Goal: Task Accomplishment & Management: Complete application form

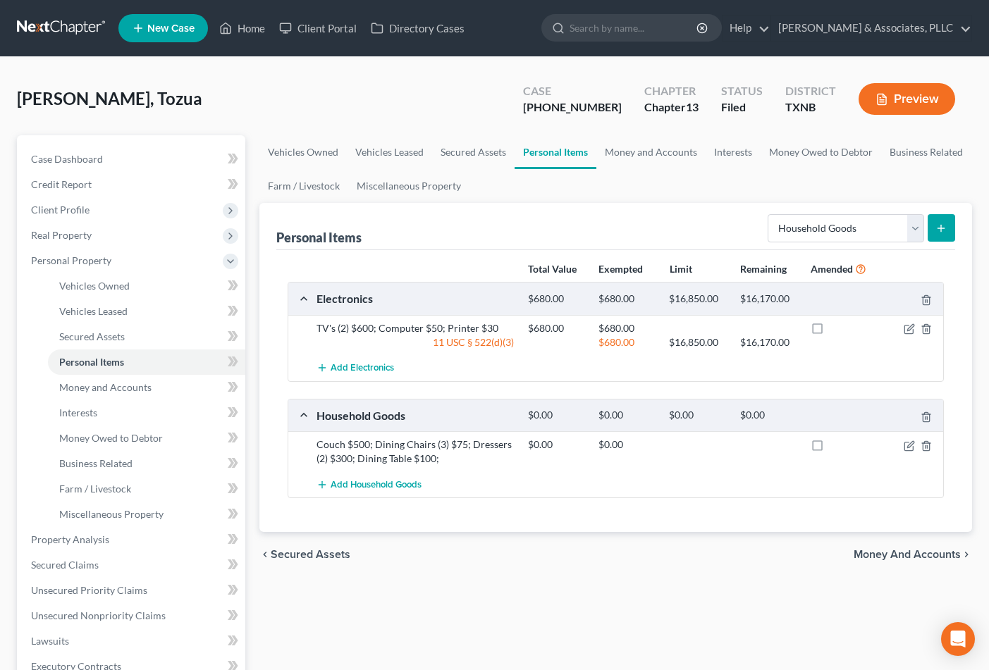
select select "household_goods"
click at [250, 74] on div "[PERSON_NAME], Tozua Upgraded Case [PHONE_NUMBER] Chapter Chapter 13 Status [GE…" at bounding box center [494, 104] width 955 height 61
click at [439, 595] on div "Vehicles Owned Vehicles Leased Secured Assets Personal Items Money and Accounts…" at bounding box center [615, 536] width 727 height 803
click at [636, 639] on div "Vehicles Owned Vehicles Leased Secured Assets Personal Items Money and Accounts…" at bounding box center [615, 536] width 727 height 803
click at [625, 661] on div "Vehicles Owned Vehicles Leased Secured Assets Personal Items Money and Accounts…" at bounding box center [615, 536] width 727 height 803
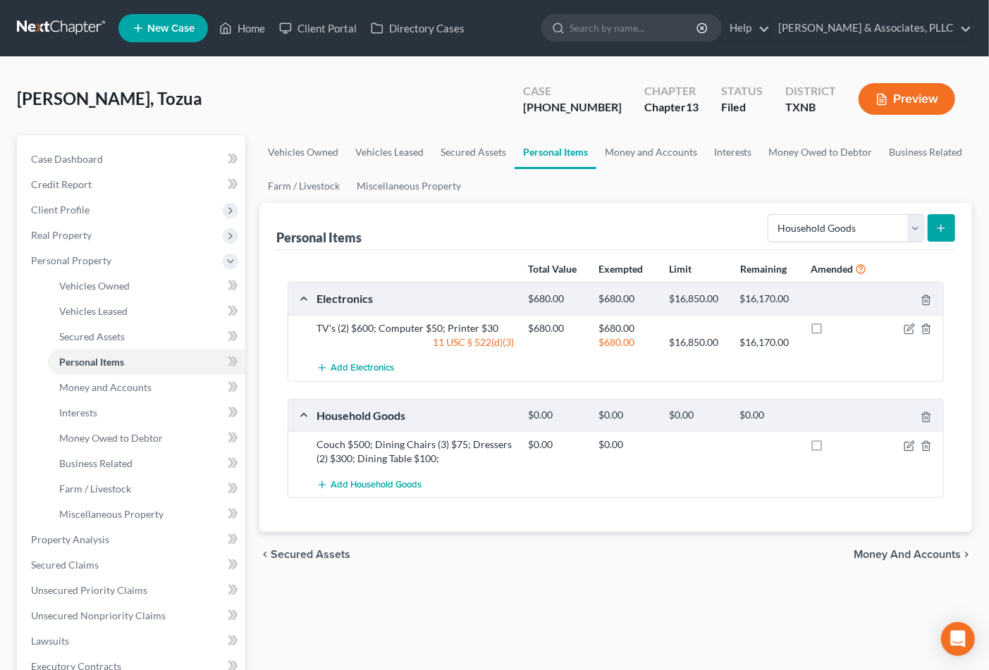
click at [766, 557] on div "chevron_left Secured Assets Money and Accounts chevron_right" at bounding box center [615, 554] width 713 height 45
click at [730, 559] on div "chevron_left Secured Assets Money and Accounts chevron_right" at bounding box center [615, 554] width 713 height 45
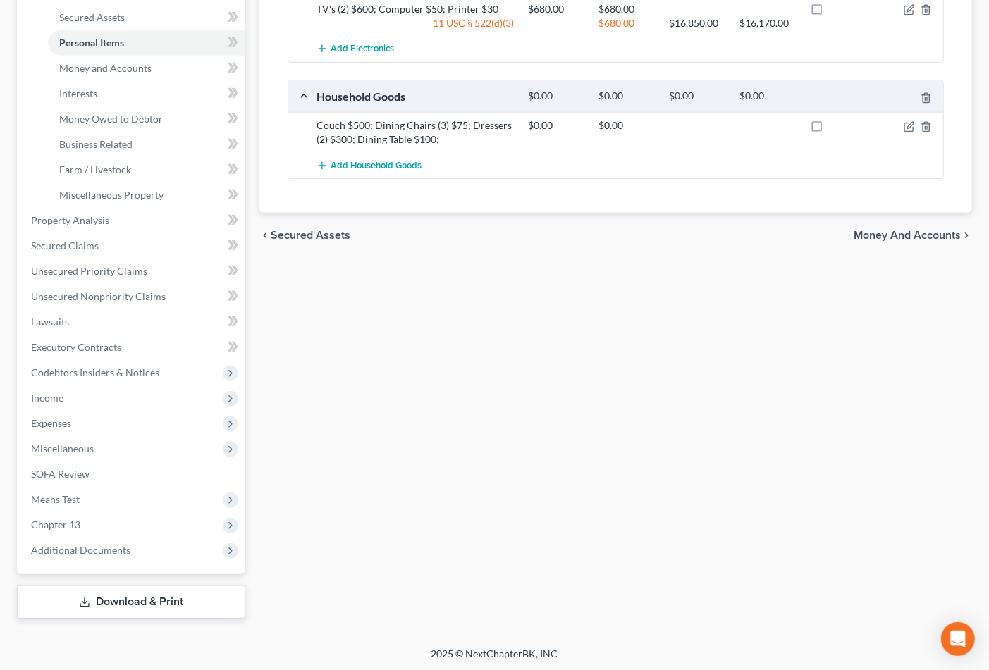
click at [694, 560] on div "Vehicles Owned Vehicles Leased Secured Assets Personal Items Money and Accounts…" at bounding box center [615, 217] width 727 height 803
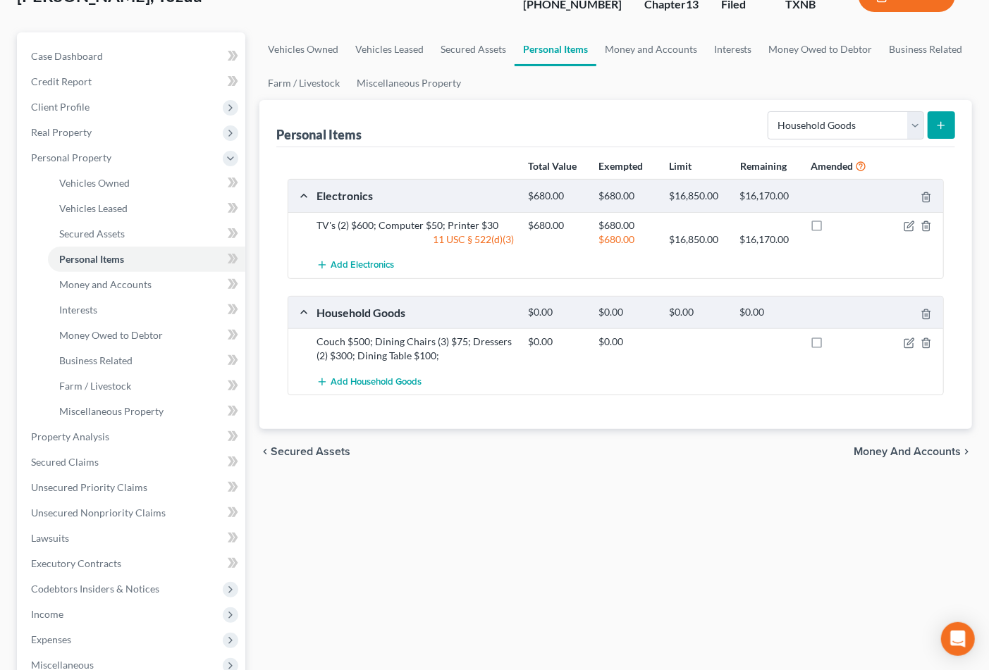
scroll to position [0, 0]
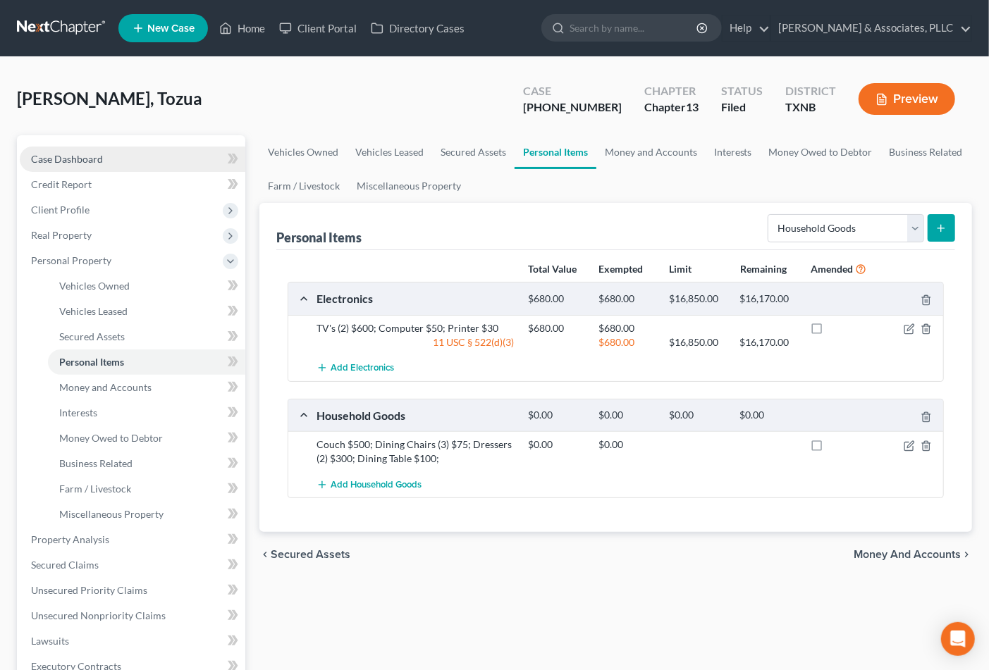
click at [110, 164] on link "Case Dashboard" at bounding box center [133, 159] width 226 height 25
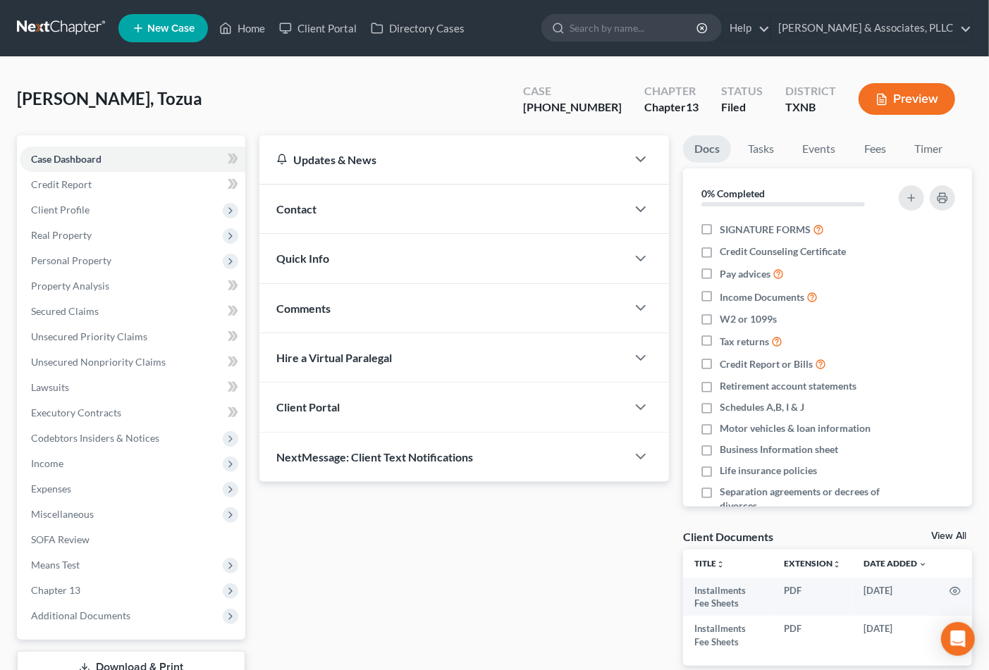
click at [461, 565] on div "Updates & News × [US_STATE] Northern: Faster Filing Times! Updates have been ma…" at bounding box center [464, 411] width 424 height 553
click at [111, 156] on link "Case Dashboard" at bounding box center [133, 159] width 226 height 25
click at [76, 162] on span "Case Dashboard" at bounding box center [66, 159] width 70 height 12
click at [67, 258] on span "Personal Property" at bounding box center [71, 260] width 80 height 12
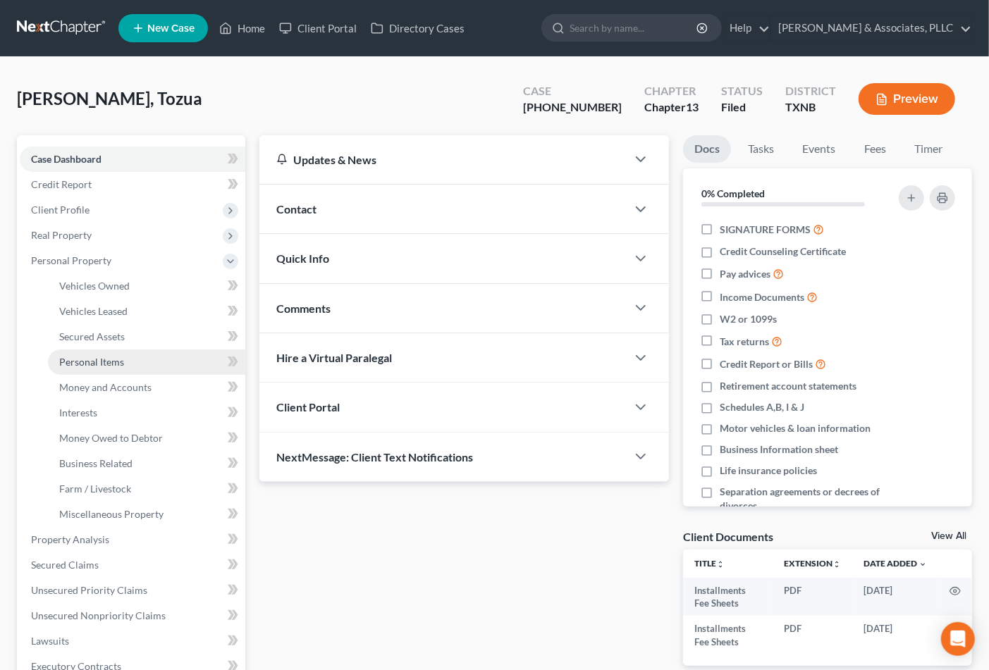
click at [74, 362] on span "Personal Items" at bounding box center [91, 362] width 65 height 12
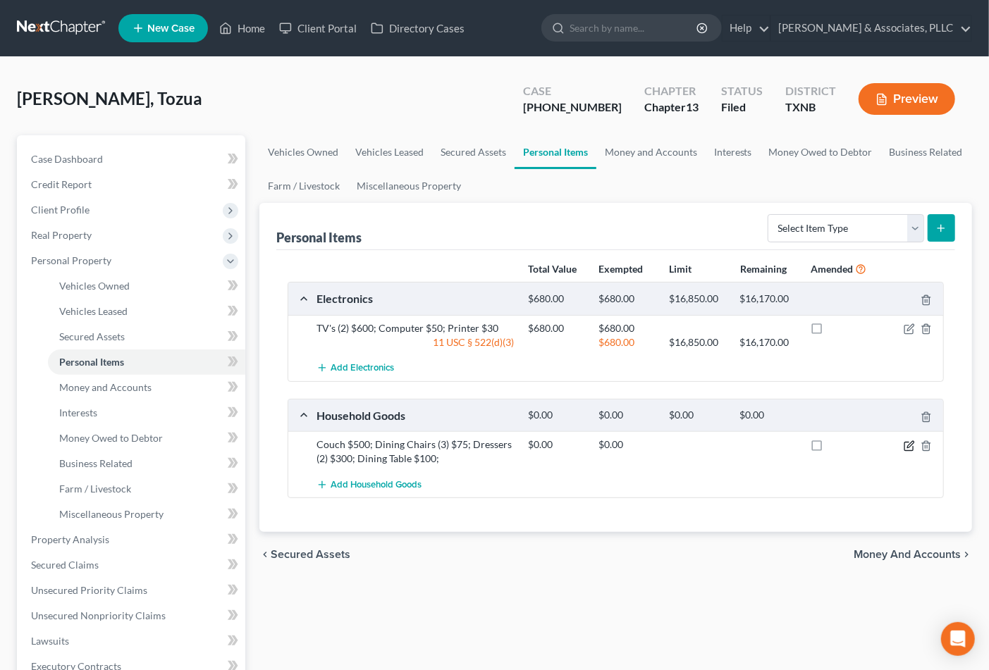
click at [912, 441] on icon "button" at bounding box center [910, 444] width 6 height 6
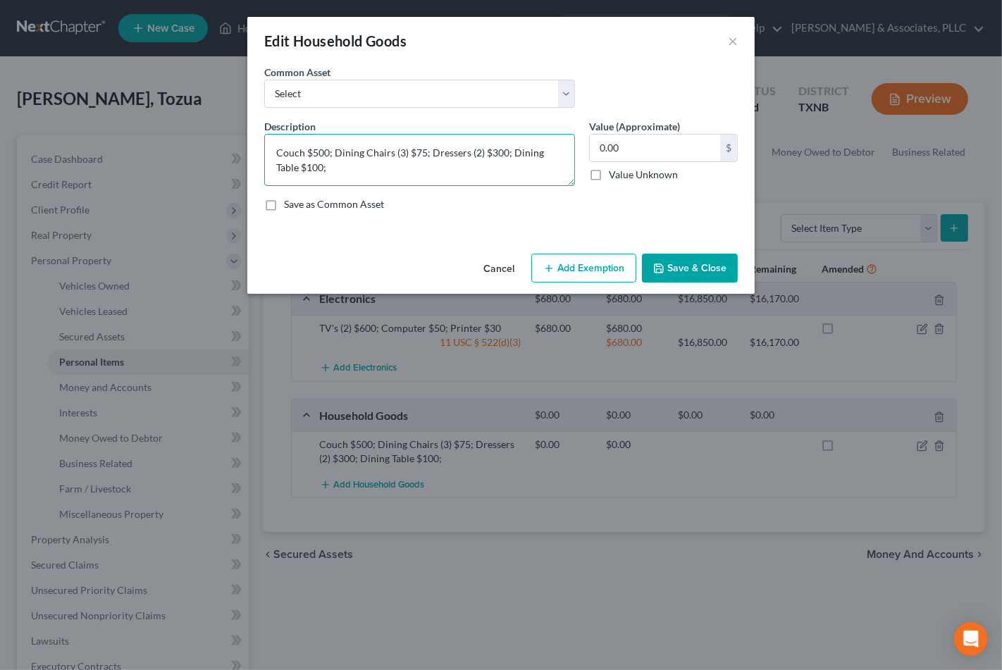
click at [431, 173] on textarea "Couch $500; Dining Chairs (3) $75; Dressers (2) $300; Dining Table $100;" at bounding box center [419, 160] width 311 height 52
click at [371, 161] on textarea "Couch $500; Dining Chairs (3) $75; Dressers (2) $300; Dining Table $100;" at bounding box center [419, 160] width 311 height 52
type textarea "Couch $500; Dining Chairs (3) $75; Dressers (2) $300; Dining Table $100; Beds (…"
click at [634, 152] on input "0.00" at bounding box center [655, 148] width 130 height 27
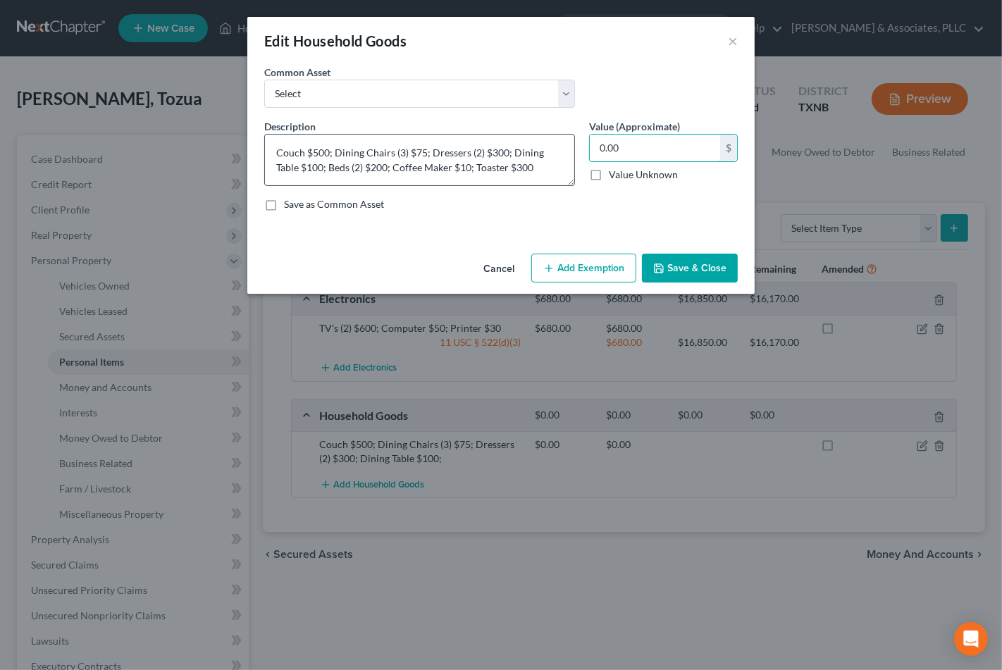
drag, startPoint x: 634, startPoint y: 152, endPoint x: 541, endPoint y: 156, distance: 93.9
click at [541, 156] on div "Description * Couch $500; Dining Chairs (3) $75; Dressers (2) $300; Dining Tabl…" at bounding box center [501, 171] width 488 height 104
type input "1,485.00"
click at [620, 273] on button "Add Exemption" at bounding box center [584, 269] width 105 height 30
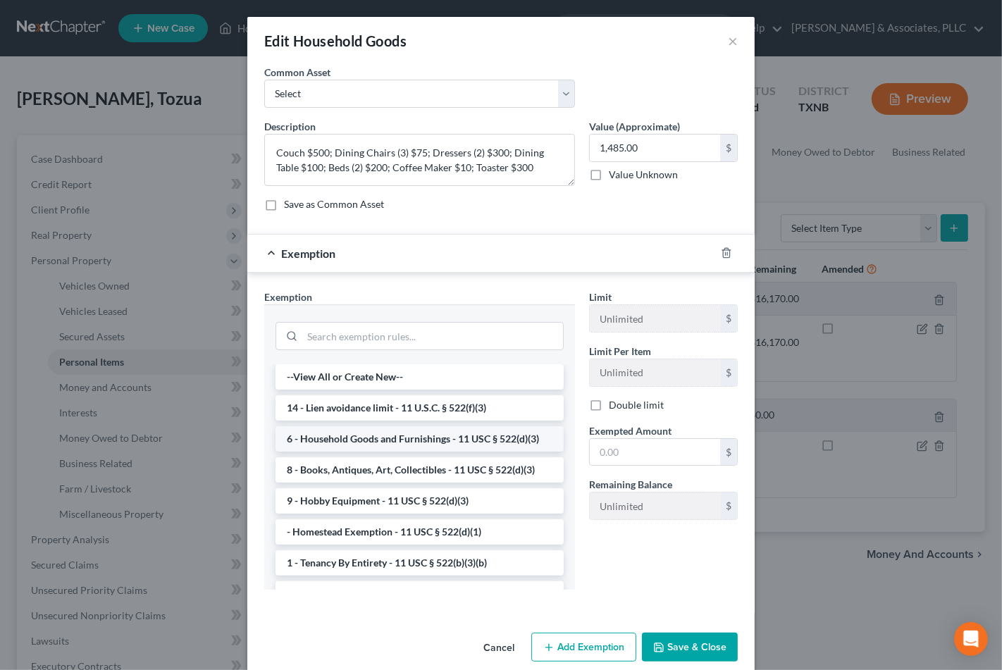
click at [390, 439] on li "6 - Household Goods and Furnishings - 11 USC § 522(d)(3)" at bounding box center [420, 438] width 288 height 25
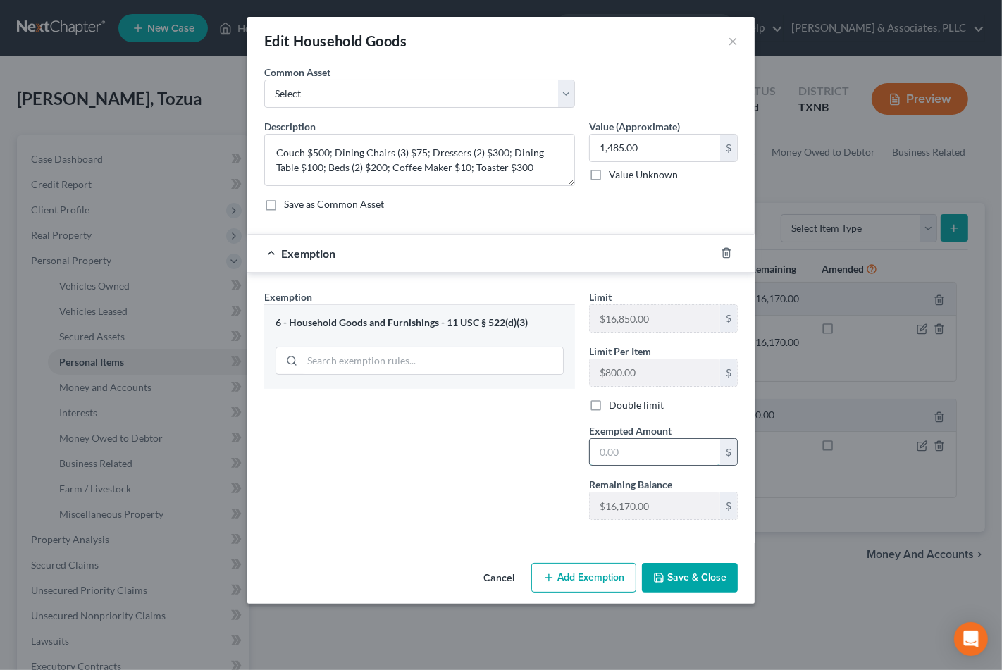
click at [629, 448] on input "text" at bounding box center [655, 452] width 130 height 27
type input "4"
type input "1,485.00"
click at [668, 604] on div "Cancel Add Exemption Save & Close" at bounding box center [501, 581] width 508 height 47
click at [680, 582] on button "Save & Close" at bounding box center [690, 578] width 96 height 30
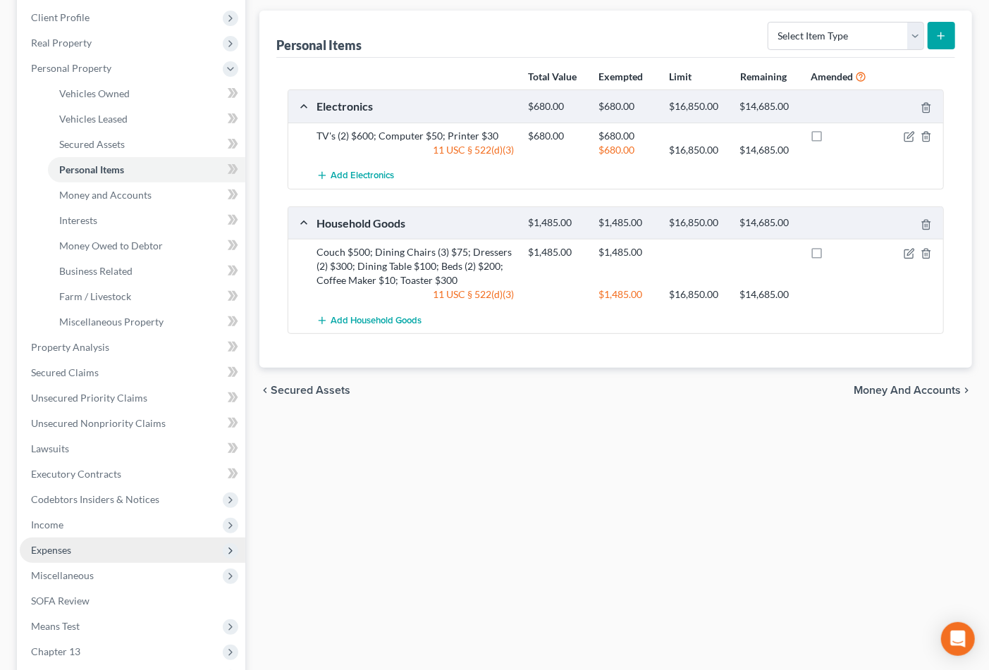
scroll to position [235, 0]
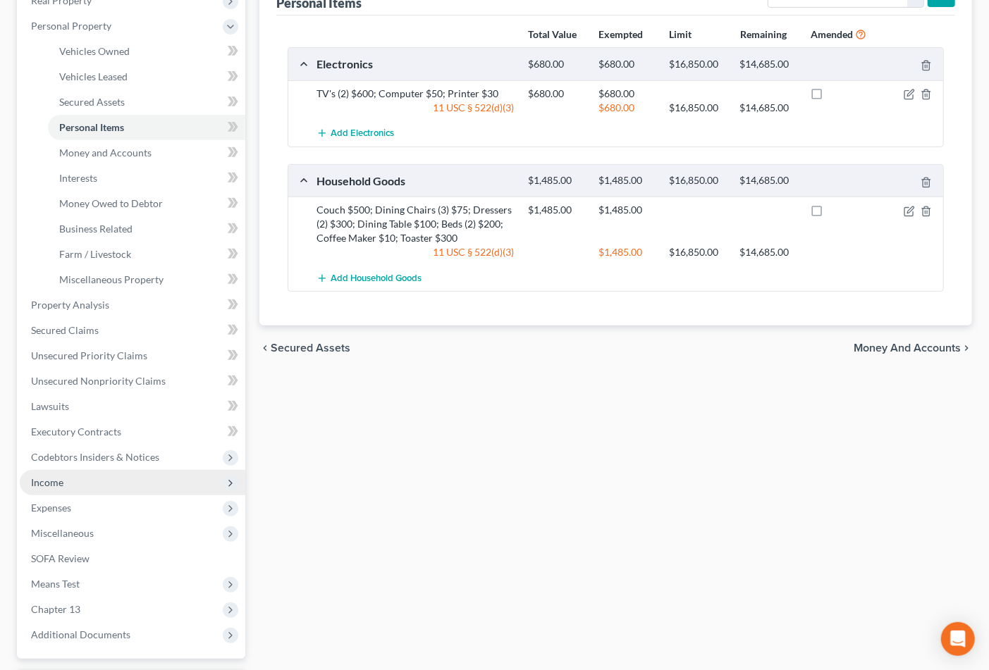
click at [87, 484] on span "Income" at bounding box center [133, 482] width 226 height 25
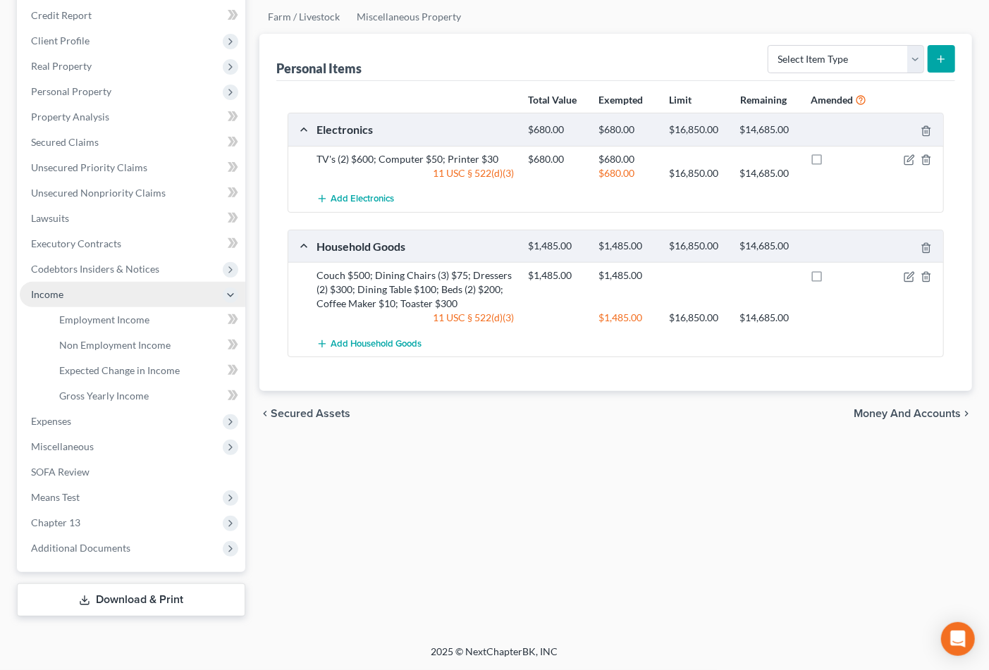
scroll to position [167, 0]
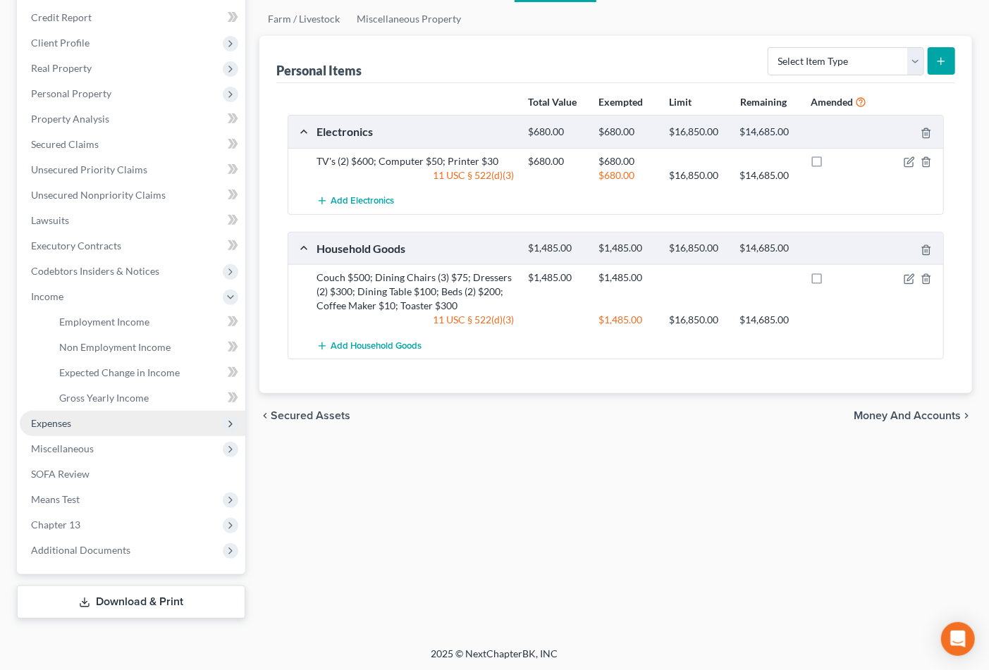
click at [97, 426] on span "Expenses" at bounding box center [133, 423] width 226 height 25
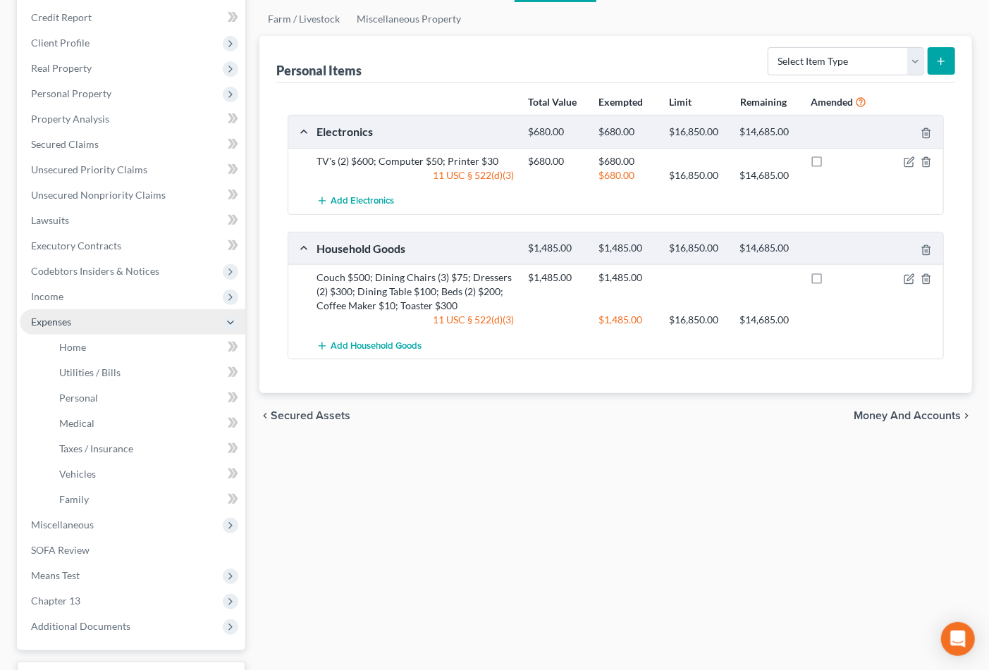
scroll to position [235, 0]
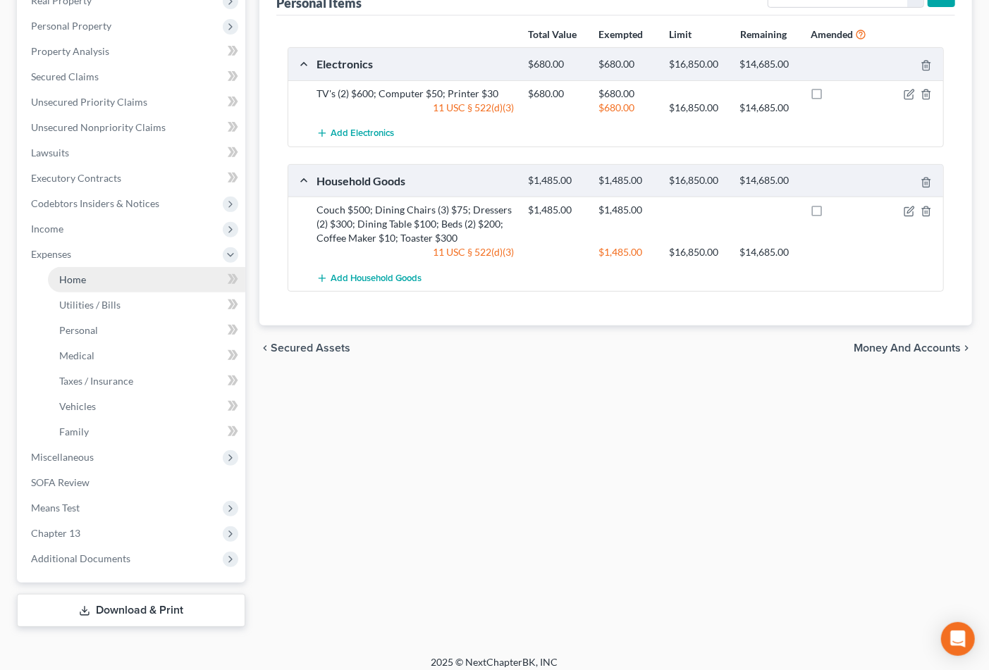
click at [90, 269] on link "Home" at bounding box center [146, 279] width 197 height 25
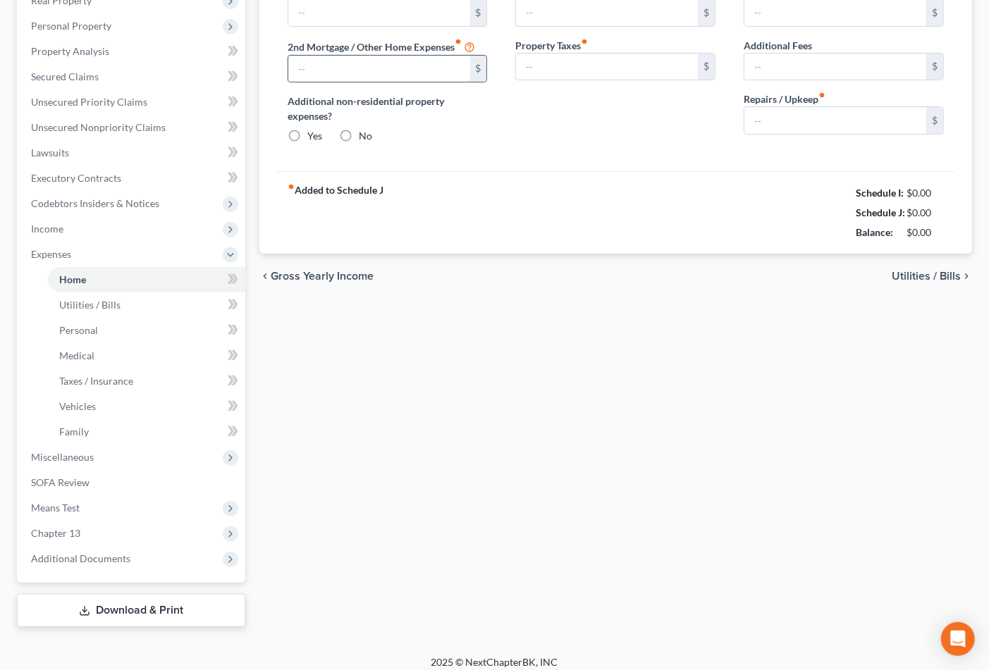
type input "0.00"
radio input "true"
type input "0.00"
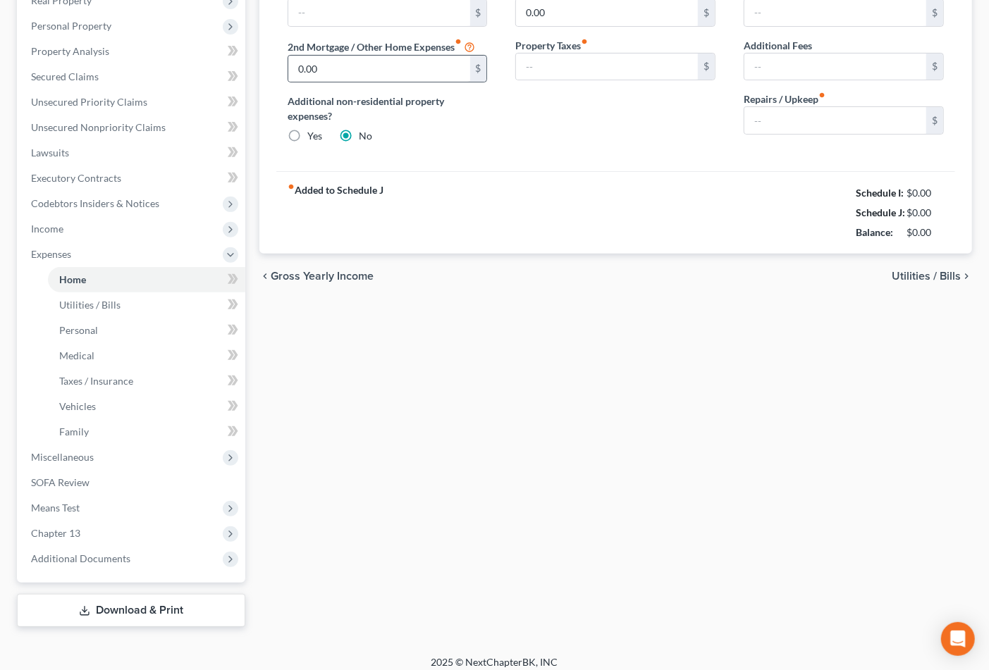
type input "0.00"
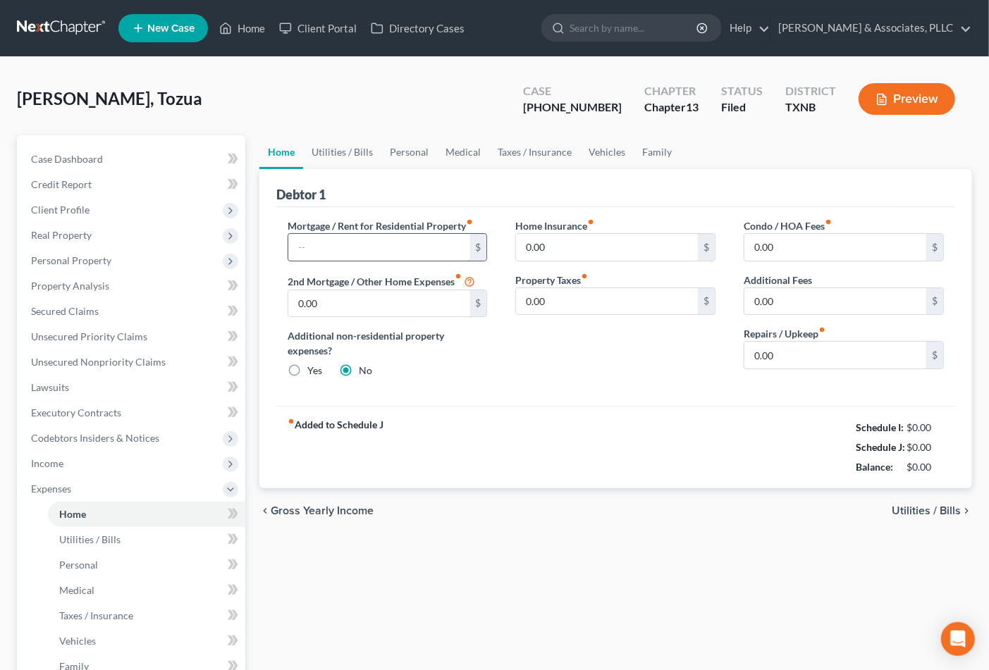
click at [375, 245] on input "text" at bounding box center [379, 247] width 182 height 27
type input "2,800.00"
click at [501, 559] on div "Home Utilities / Bills Personal Medical Taxes / Insurance Vehicles Family Debto…" at bounding box center [615, 498] width 727 height 727
click at [489, 587] on div "Home Utilities / Bills Personal Medical Taxes / Insurance Vehicles Family Debto…" at bounding box center [615, 498] width 727 height 727
click at [558, 567] on div "Home Utilities / Bills Personal Medical Taxes / Insurance Vehicles Family Debto…" at bounding box center [615, 498] width 727 height 727
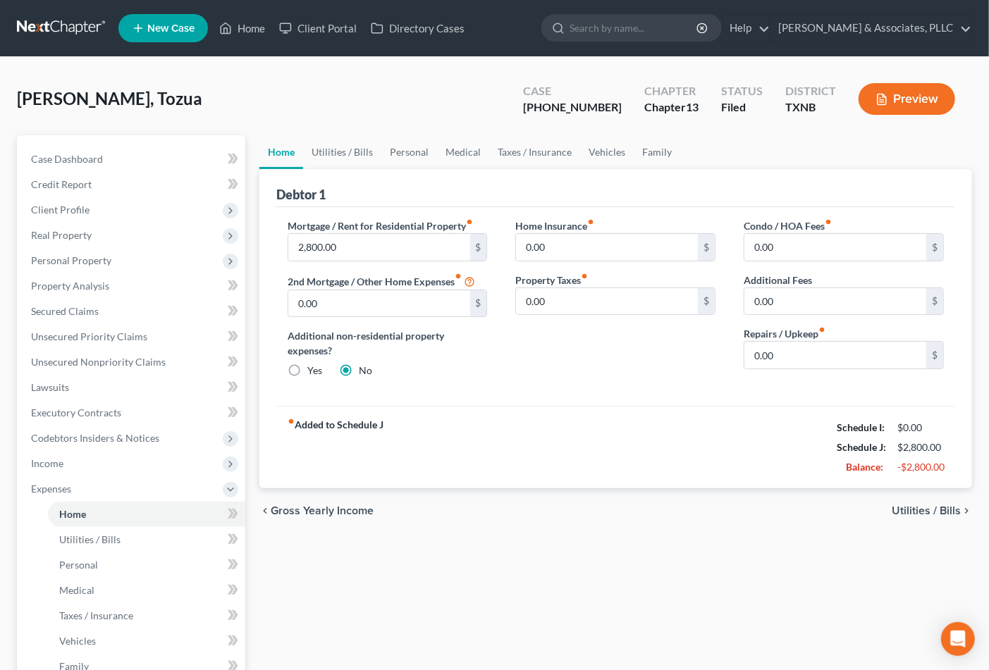
click at [254, 100] on div "[PERSON_NAME], Tozua Upgraded Case [PHONE_NUMBER] Chapter Chapter 13 Status [GE…" at bounding box center [494, 104] width 955 height 61
click at [582, 642] on div "Home Utilities / Bills Personal Medical Taxes / Insurance Vehicles Family Debto…" at bounding box center [615, 498] width 727 height 727
click at [245, 30] on link "Home" at bounding box center [242, 28] width 60 height 25
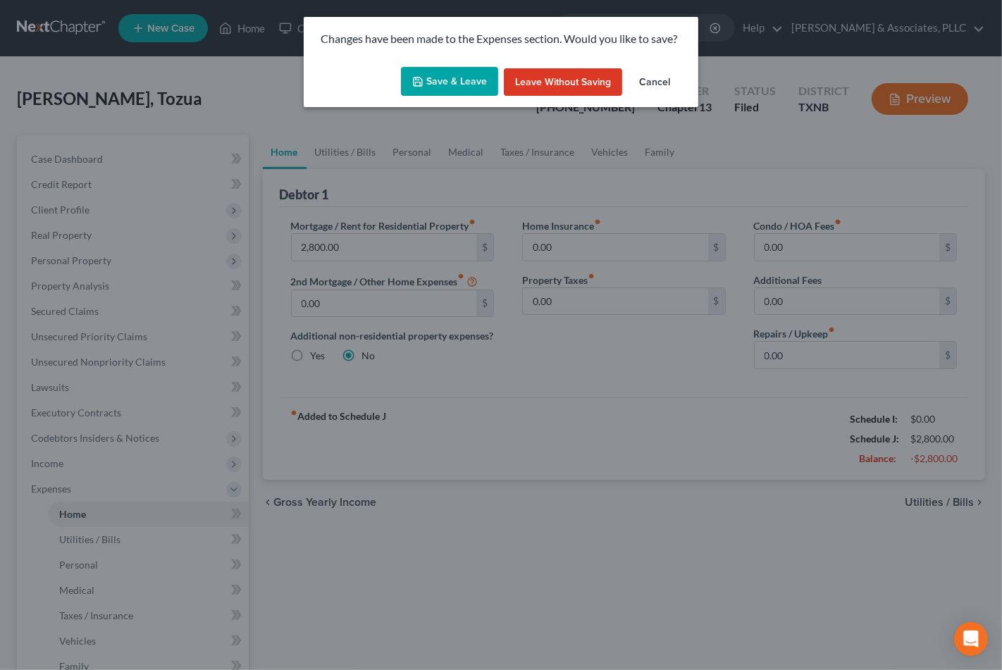
click at [448, 80] on button "Save & Leave" at bounding box center [449, 82] width 97 height 30
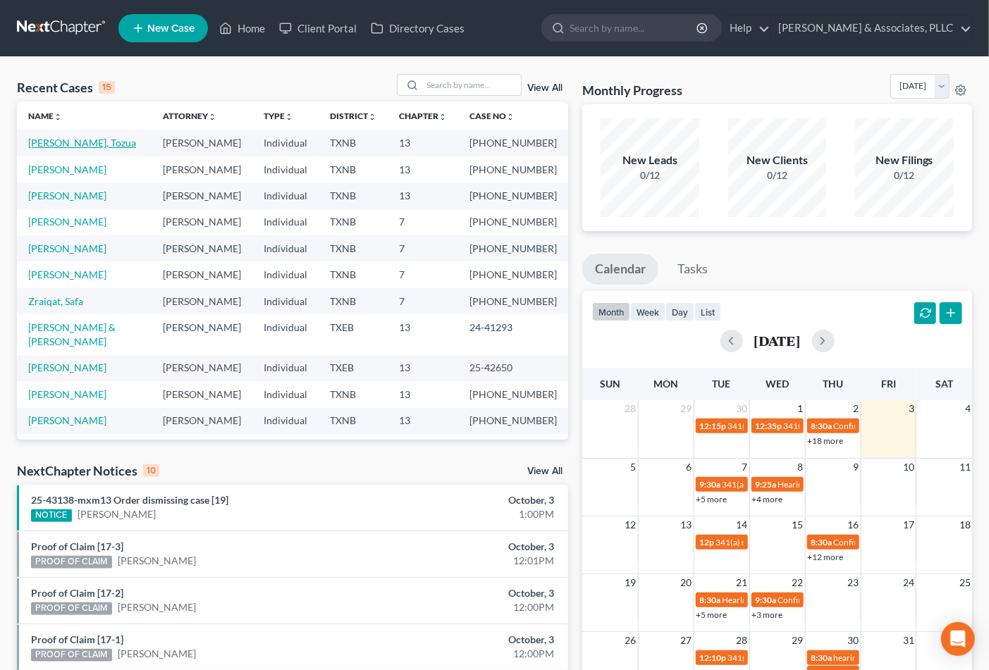
click at [59, 140] on link "[PERSON_NAME], Tozua" at bounding box center [82, 143] width 108 height 12
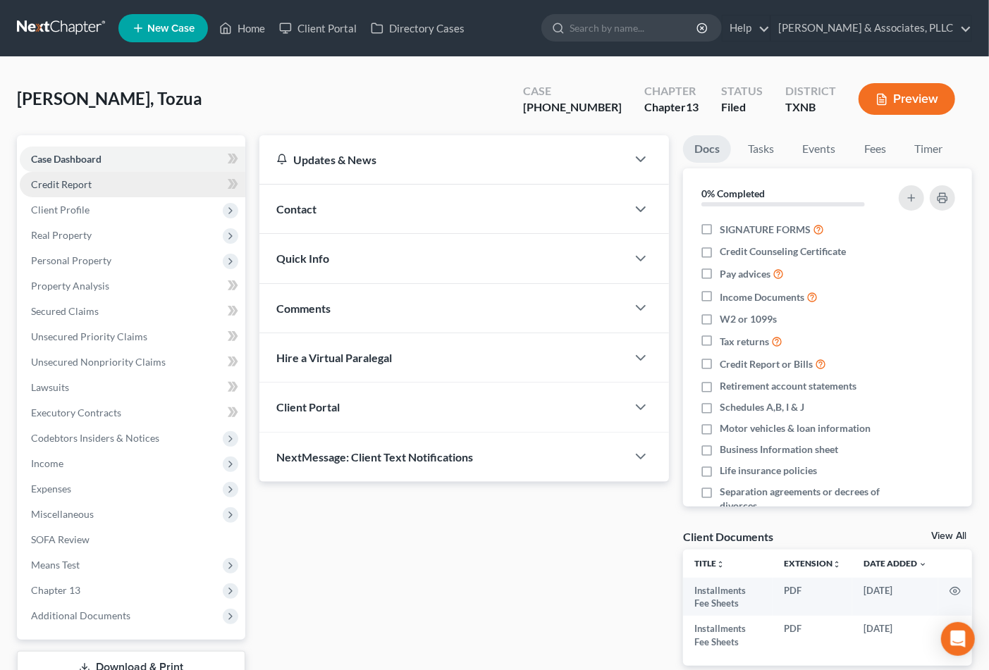
click at [64, 183] on span "Credit Report" at bounding box center [61, 184] width 61 height 12
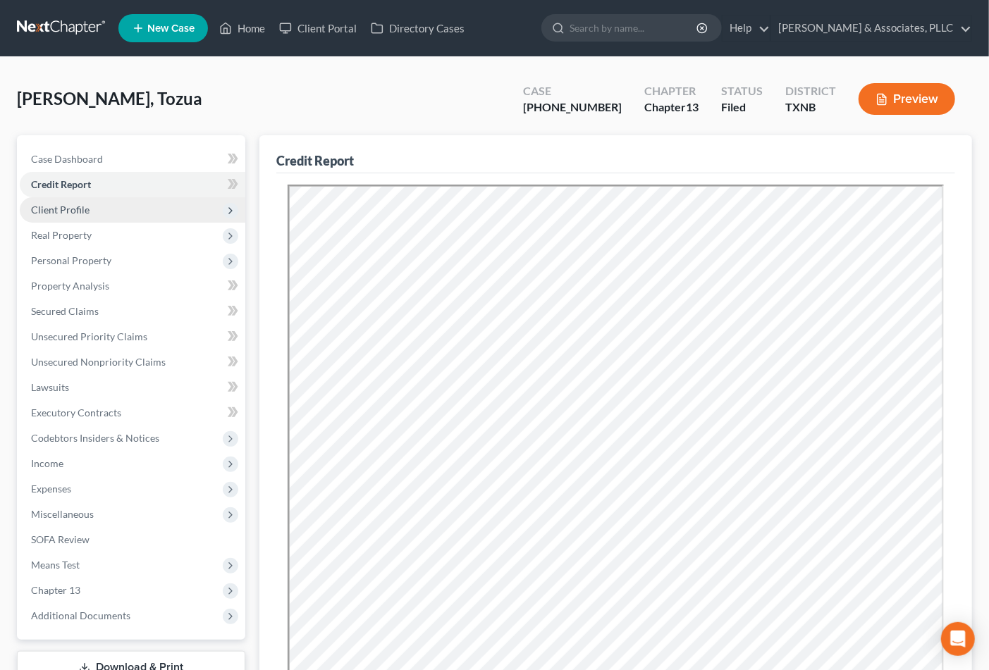
click at [60, 205] on span "Client Profile" at bounding box center [60, 210] width 59 height 12
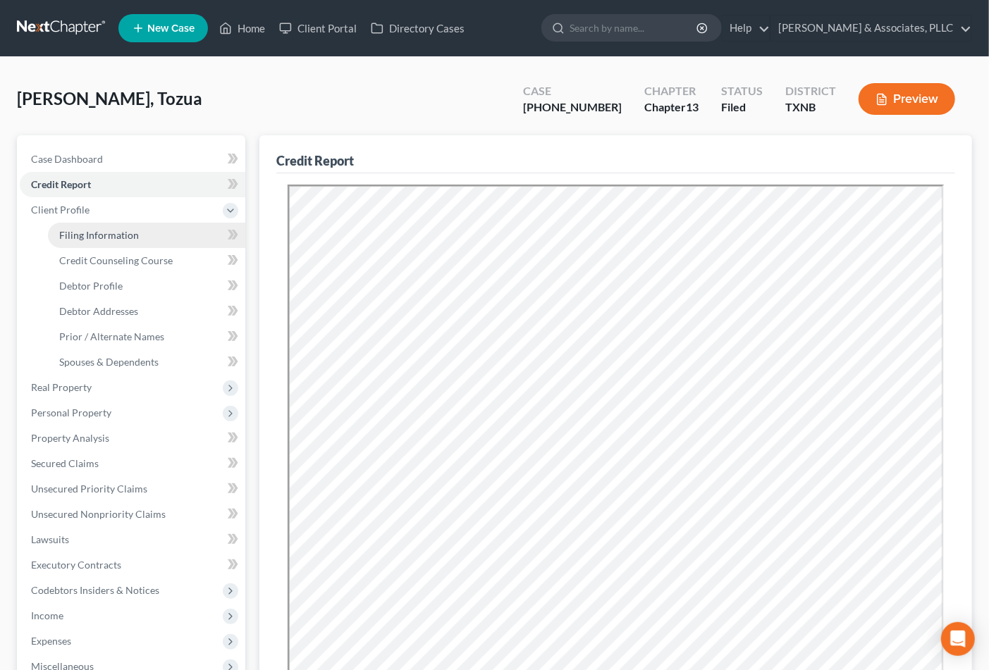
click at [63, 235] on span "Filing Information" at bounding box center [99, 235] width 80 height 12
select select "1"
select select "0"
select select "3"
select select "78"
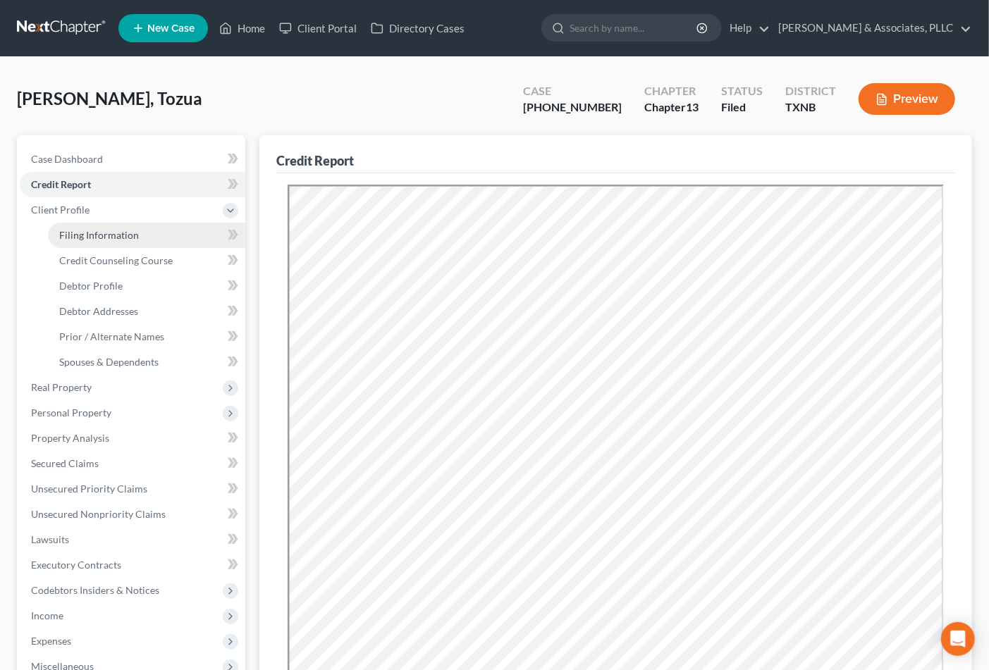
select select "0"
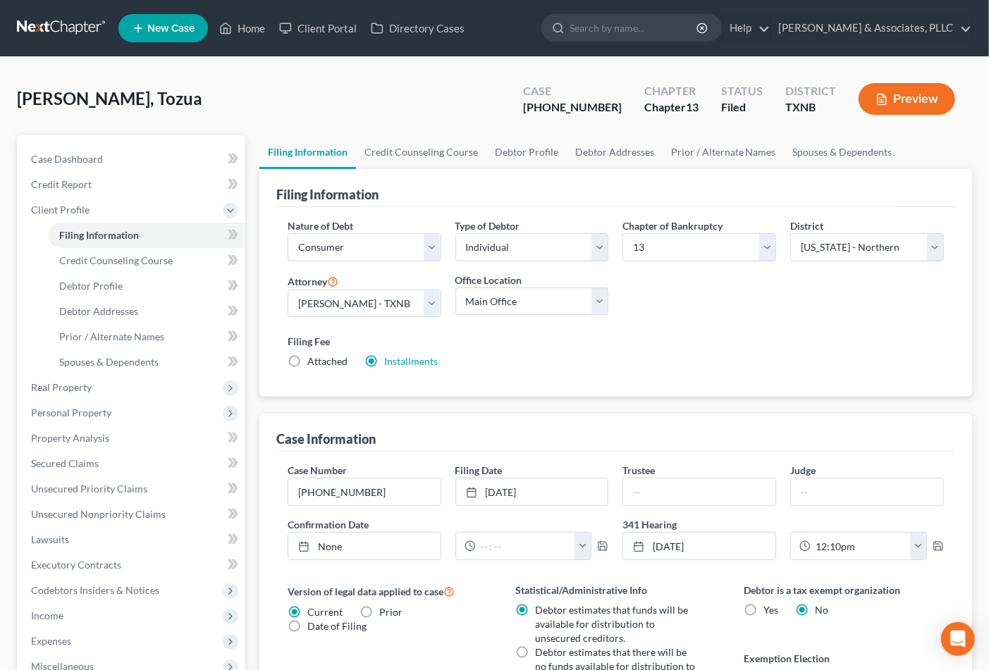
click at [383, 101] on div "[PERSON_NAME], Tozua Upgraded Case [PHONE_NUMBER] Chapter Chapter 13 Status [GE…" at bounding box center [494, 104] width 955 height 61
